Goal: Information Seeking & Learning: Learn about a topic

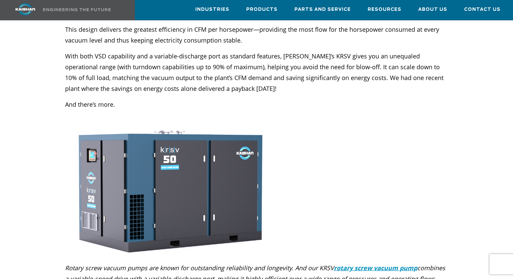
scroll to position [2053, 0]
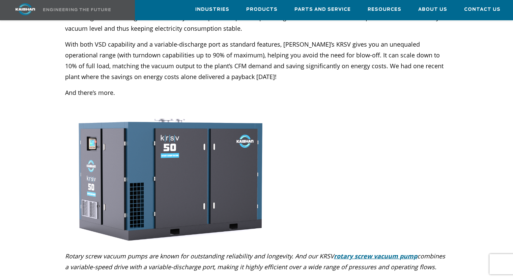
click at [385, 252] on u "rotary screw vacuum pump" at bounding box center [375, 256] width 83 height 8
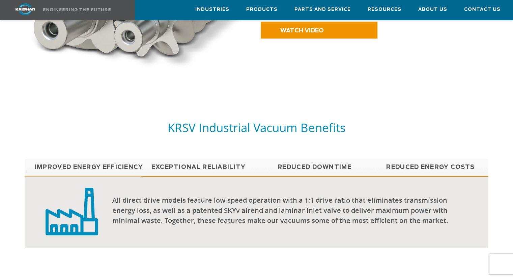
scroll to position [472, 0]
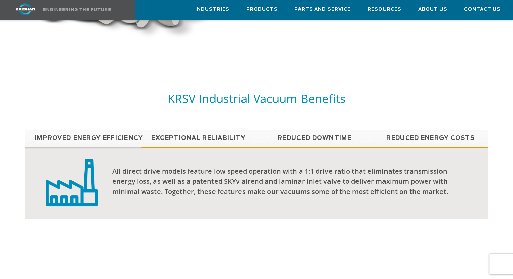
click at [311, 129] on link "Reduced Downtime" at bounding box center [314, 137] width 116 height 17
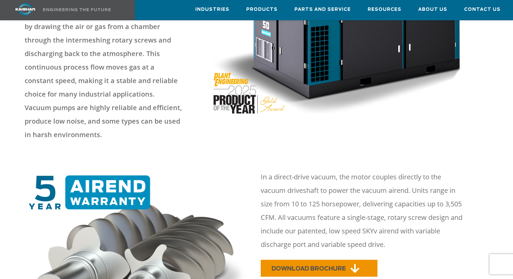
scroll to position [270, 0]
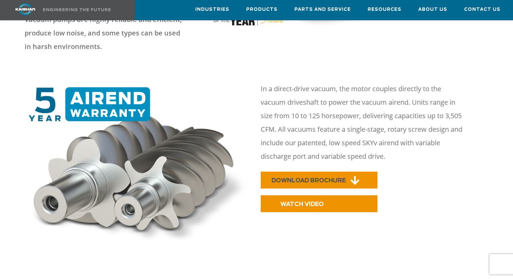
click at [301, 177] on span "DOWNLOAD BROCHURE" at bounding box center [308, 180] width 74 height 6
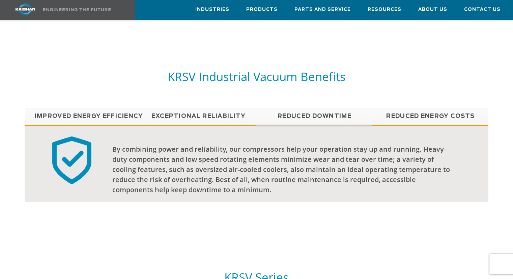
scroll to position [506, 0]
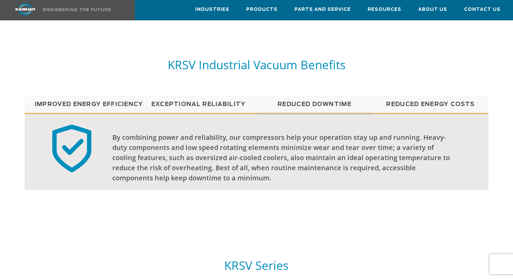
click at [400, 96] on link "Reduced Energy Costs" at bounding box center [430, 104] width 116 height 17
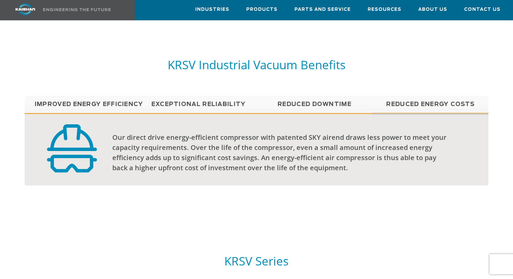
click at [182, 96] on link "Exceptional reliability" at bounding box center [199, 104] width 116 height 17
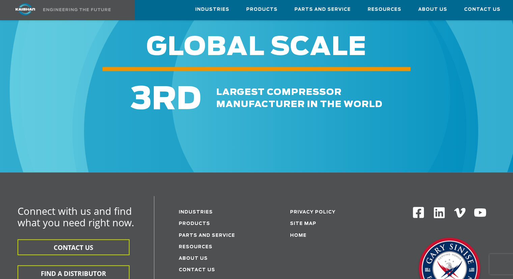
scroll to position [1146, 0]
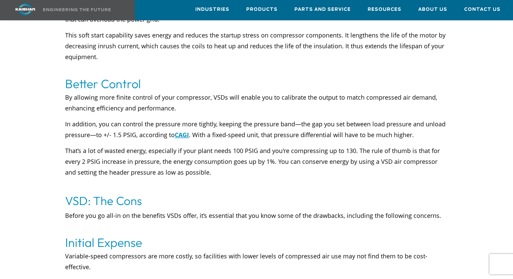
scroll to position [2280, 0]
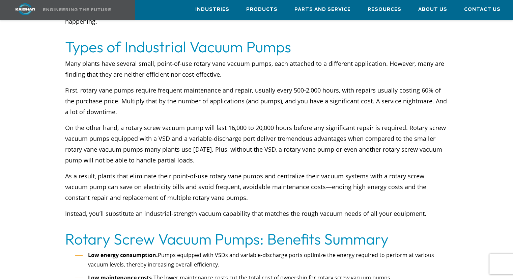
scroll to position [1639, 0]
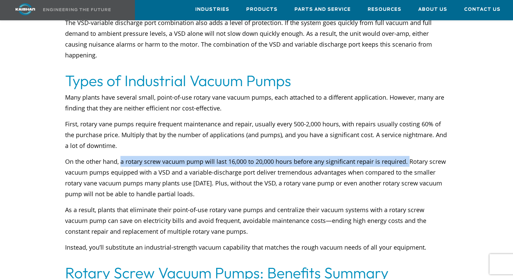
drag, startPoint x: 406, startPoint y: 138, endPoint x: 120, endPoint y: 139, distance: 286.3
click at [120, 156] on p "On the other hand, a rotary screw vacuum pump will last 16,000 to 20,000 hours …" at bounding box center [256, 177] width 383 height 43
copy p "a rotary screw vacuum pump will last 16,000 to 20,000 hours before any signific…"
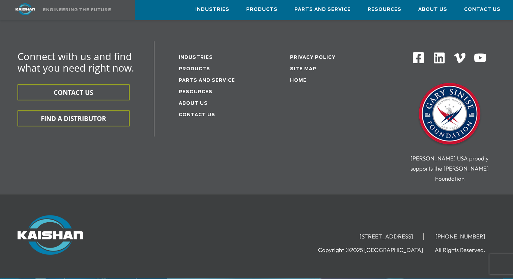
scroll to position [2896, 0]
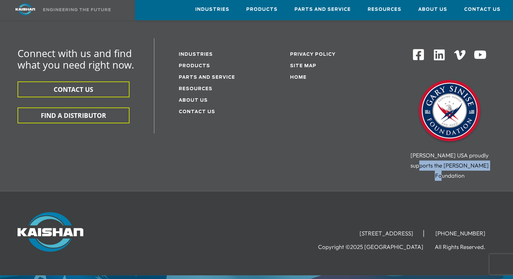
drag, startPoint x: 490, startPoint y: 144, endPoint x: 414, endPoint y: 144, distance: 75.2
click at [414, 150] on div "[PERSON_NAME] USA proudly supports the [PERSON_NAME] Foundation" at bounding box center [450, 165] width 110 height 30
copy span "the [PERSON_NAME] Foundation"
